Goal: Find specific page/section: Find specific page/section

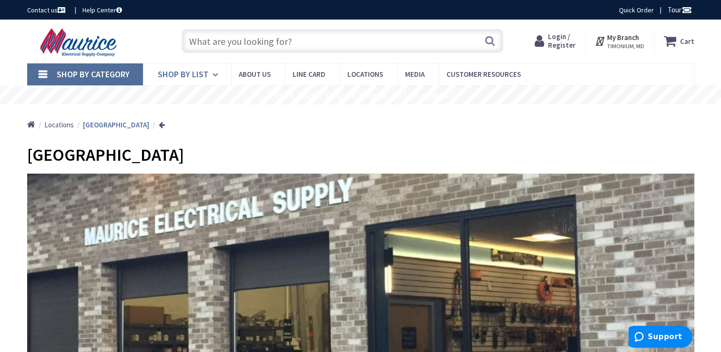
click at [210, 71] on link "Shop By List" at bounding box center [187, 74] width 88 height 22
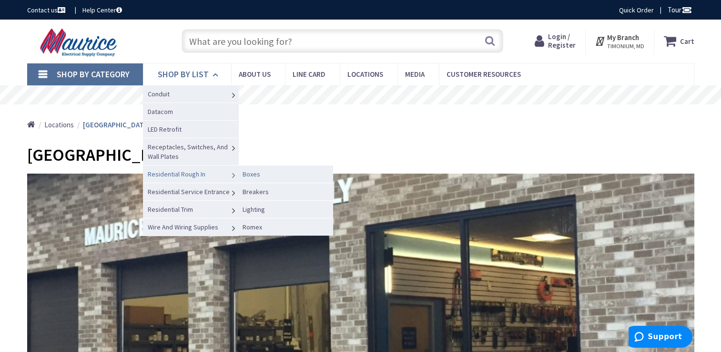
click at [267, 174] on link "Boxes" at bounding box center [285, 174] width 95 height 18
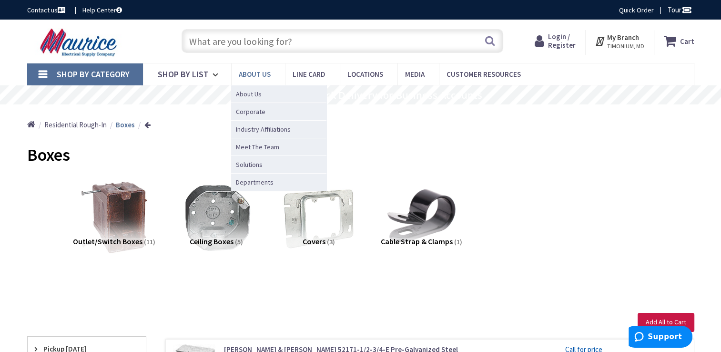
click at [250, 72] on span "About us" at bounding box center [255, 74] width 32 height 9
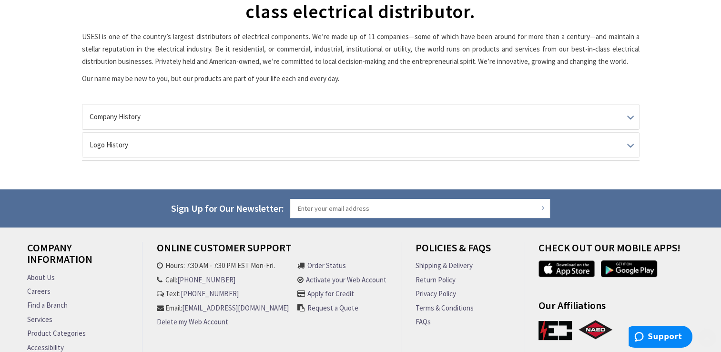
scroll to position [265, 0]
